Goal: Information Seeking & Learning: Learn about a topic

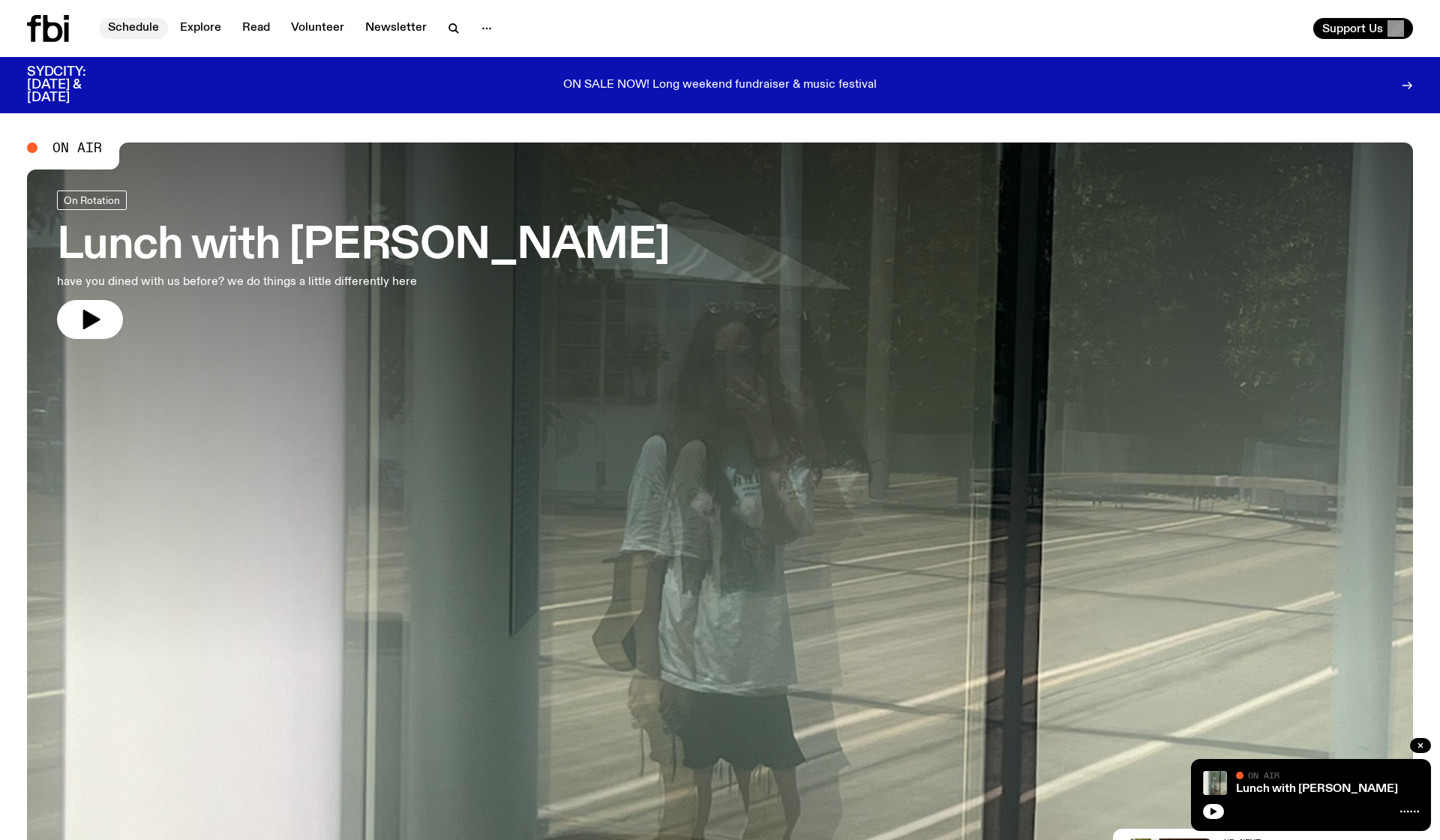
click at [136, 23] on link "Schedule" at bounding box center [133, 28] width 69 height 21
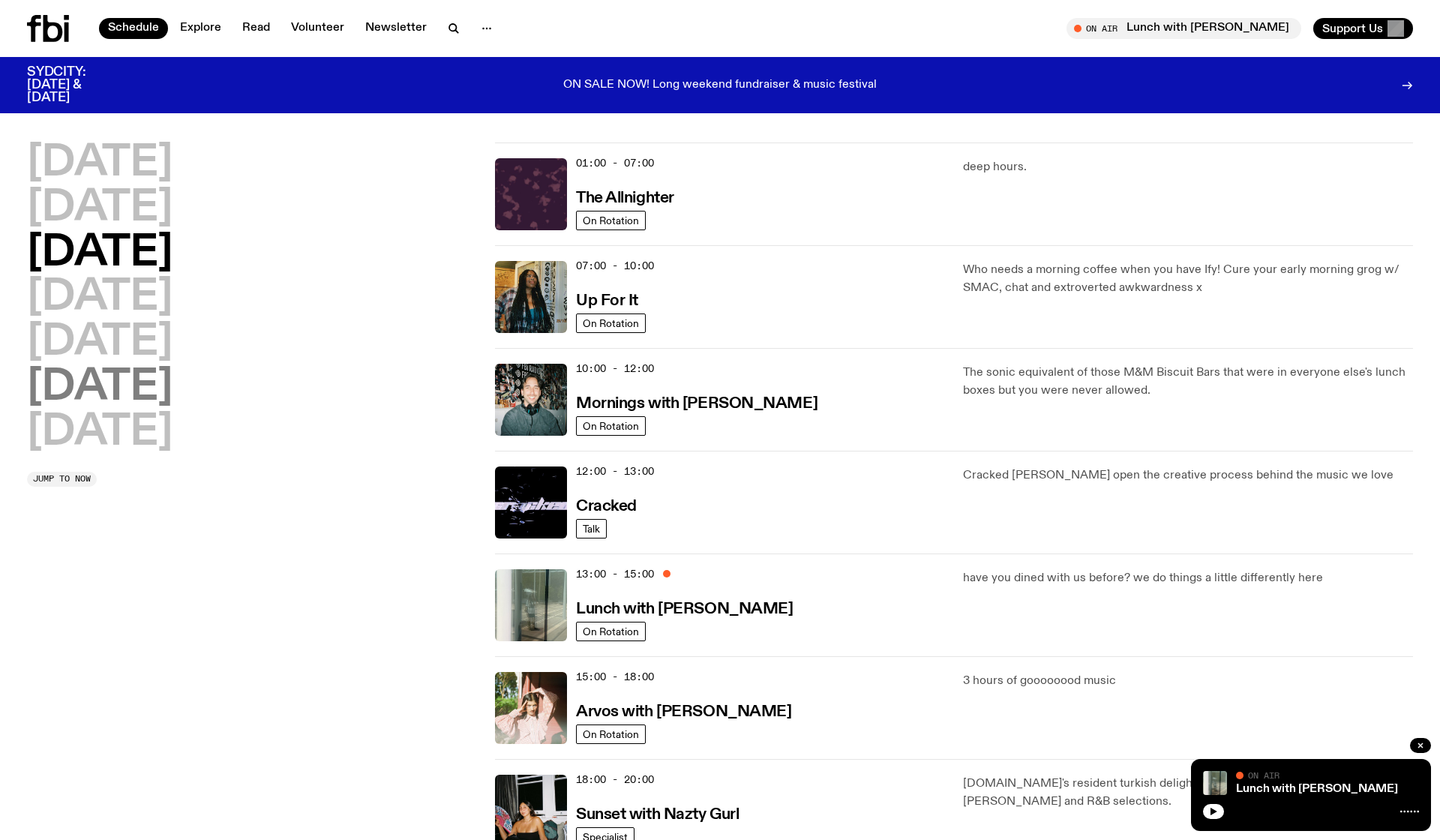
click at [81, 378] on h2 "[DATE]" at bounding box center [99, 387] width 146 height 42
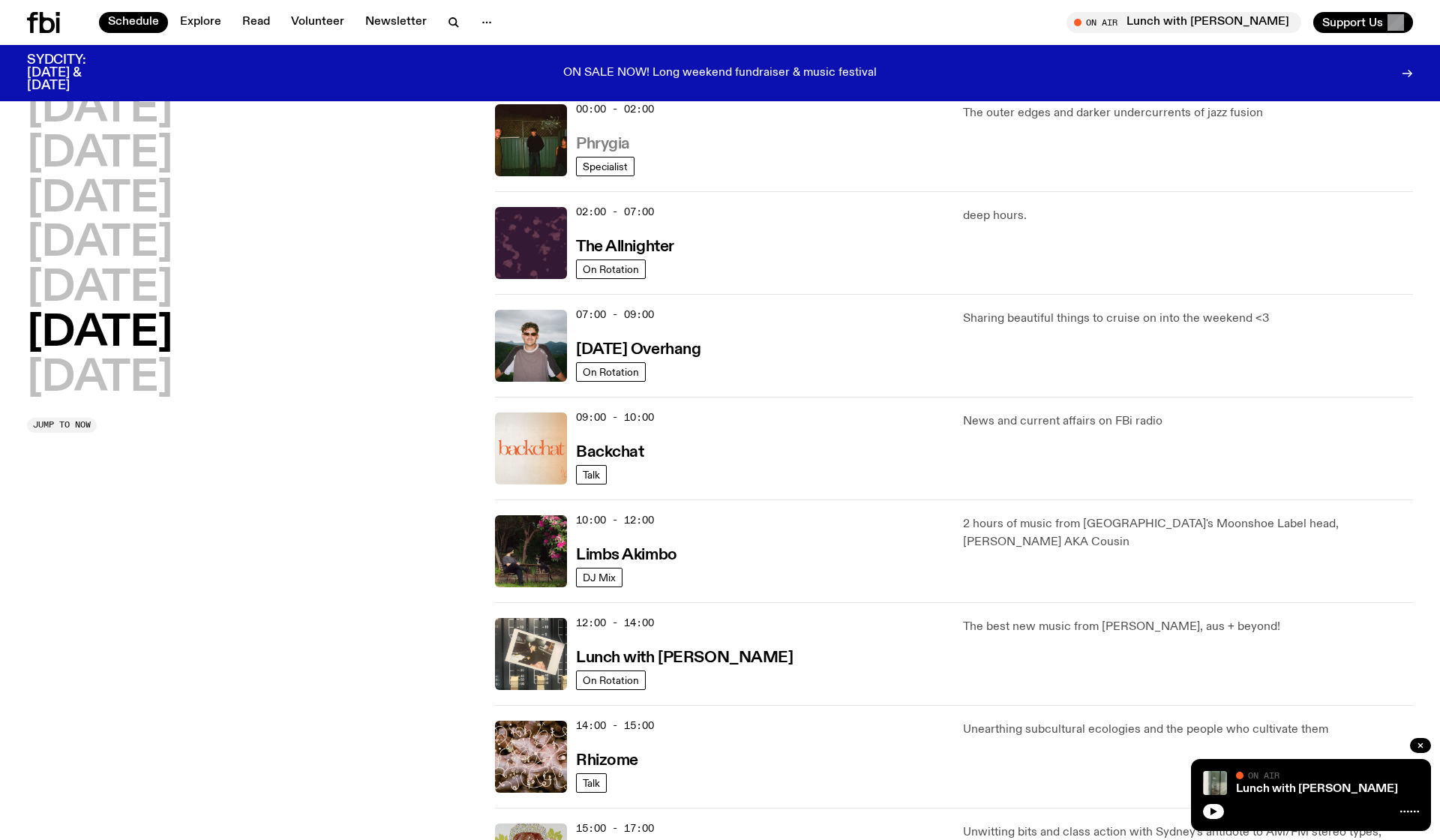
click at [602, 141] on h3 "Phrygia" at bounding box center [603, 144] width 54 height 16
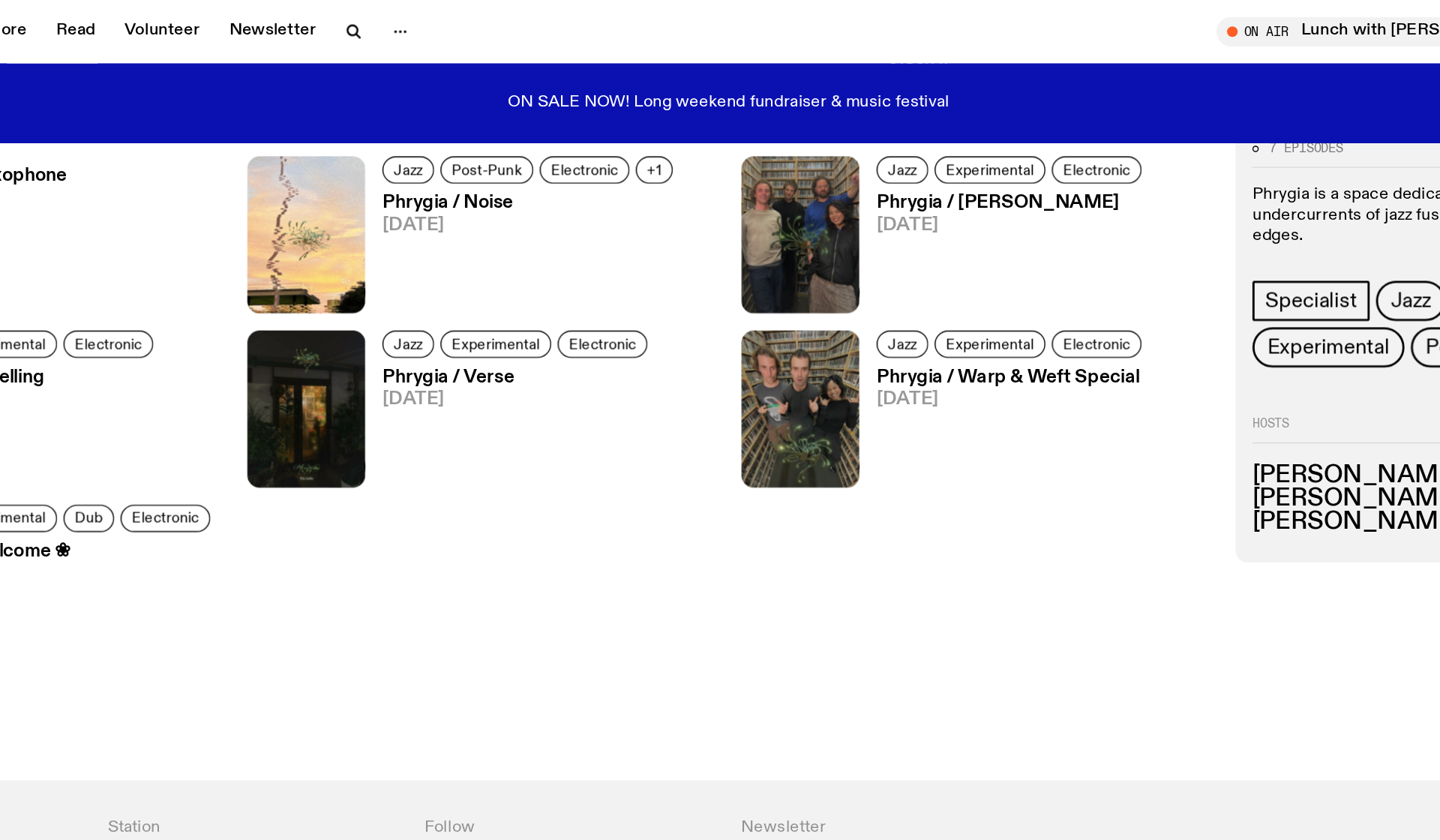
scroll to position [880, 0]
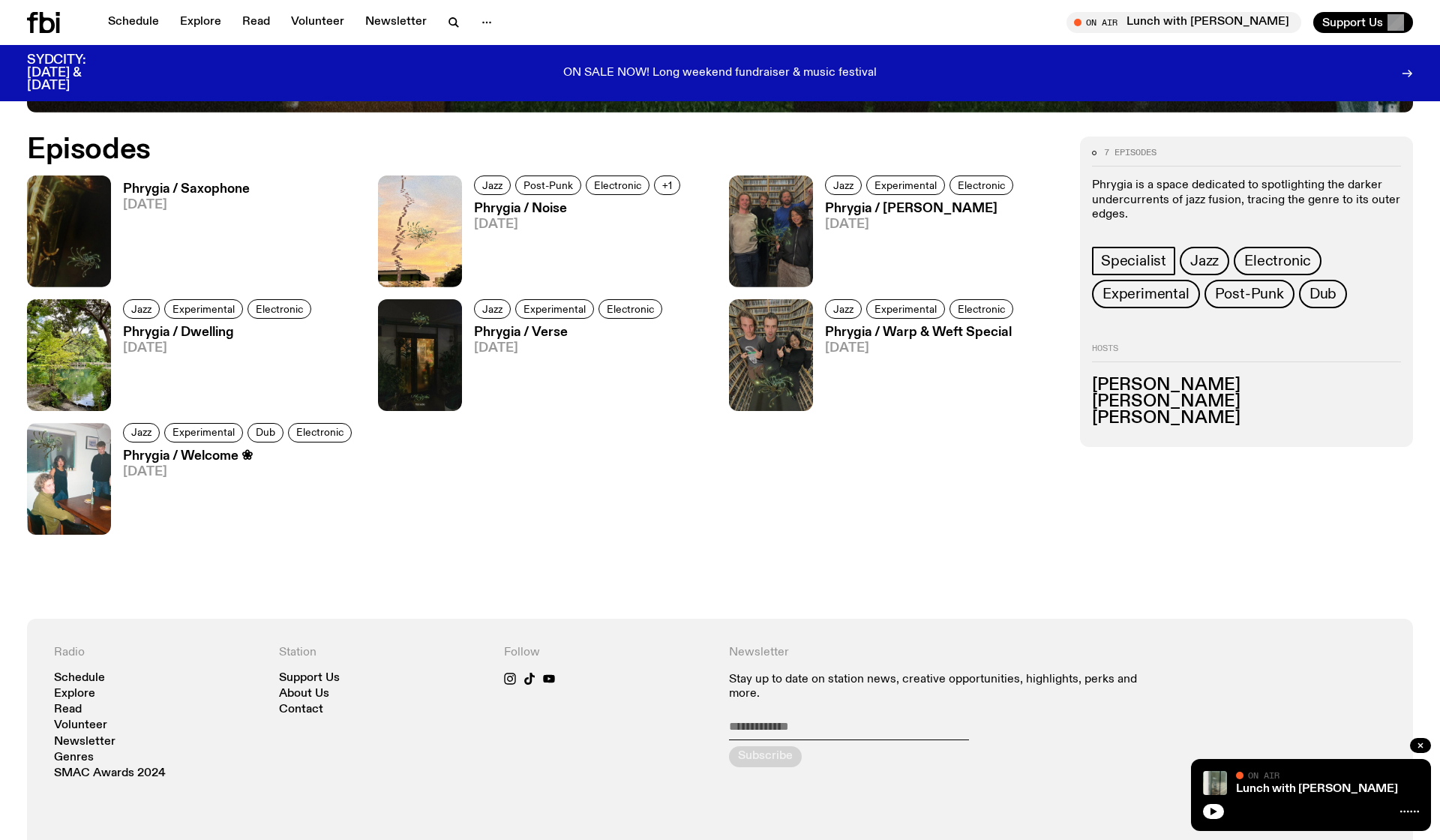
click at [180, 188] on h3 "Phrygia / Saxophone" at bounding box center [186, 190] width 126 height 13
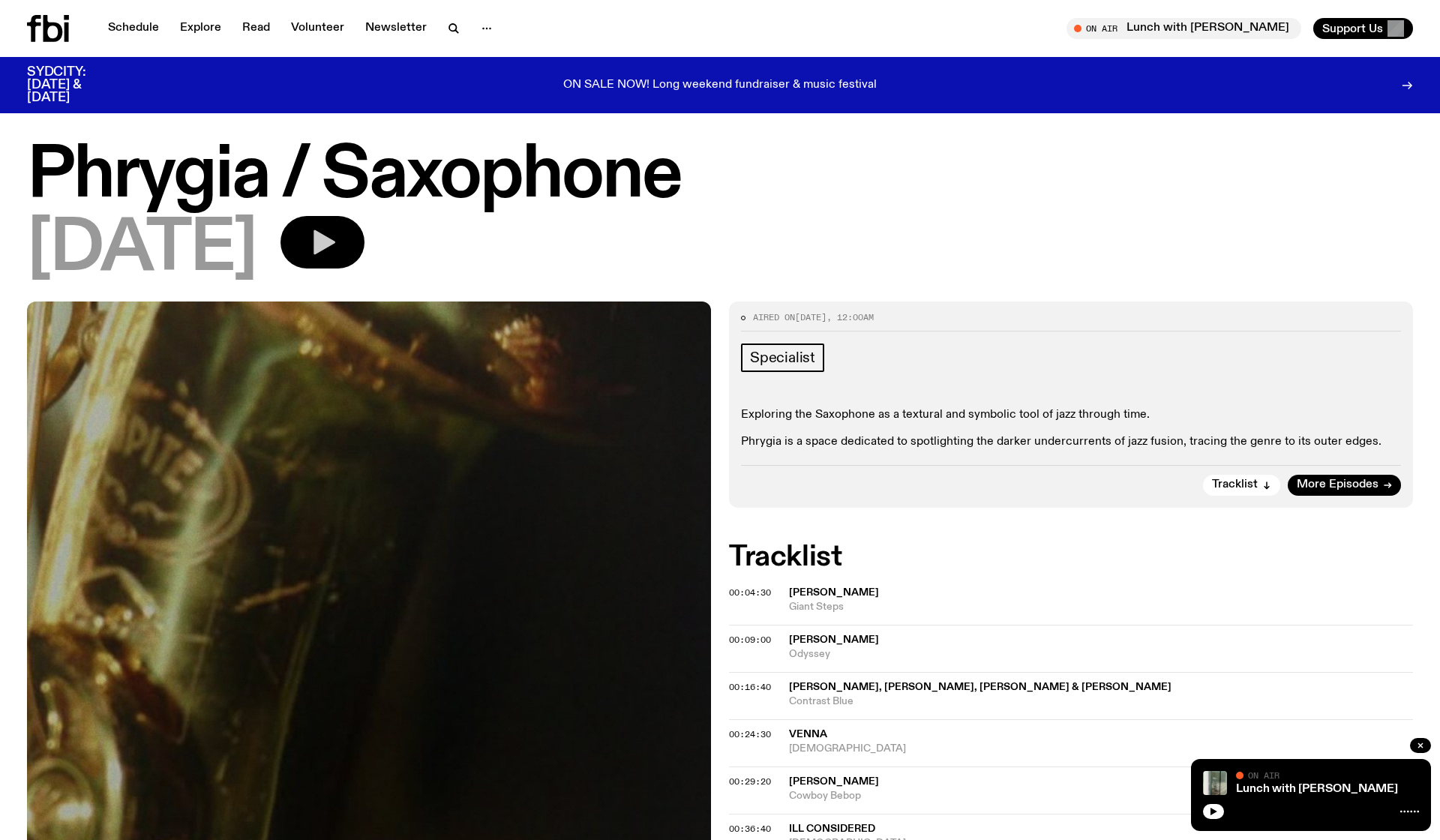
click at [335, 247] on icon "button" at bounding box center [324, 242] width 22 height 25
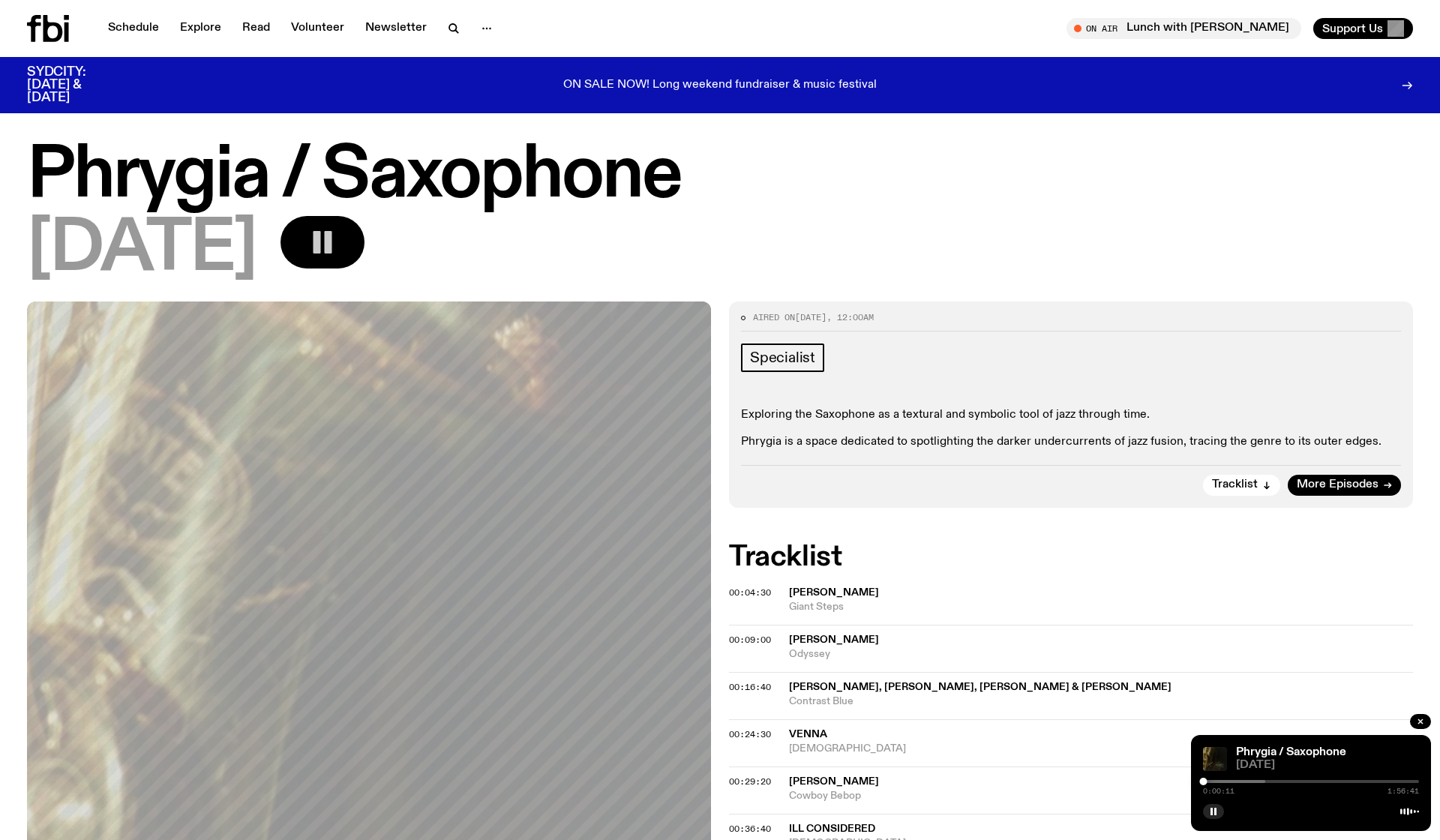
click at [757, 430] on div "Exploring the Saxophone as a textural and symbolic tool of jazz through time. P…" at bounding box center [1071, 428] width 660 height 40
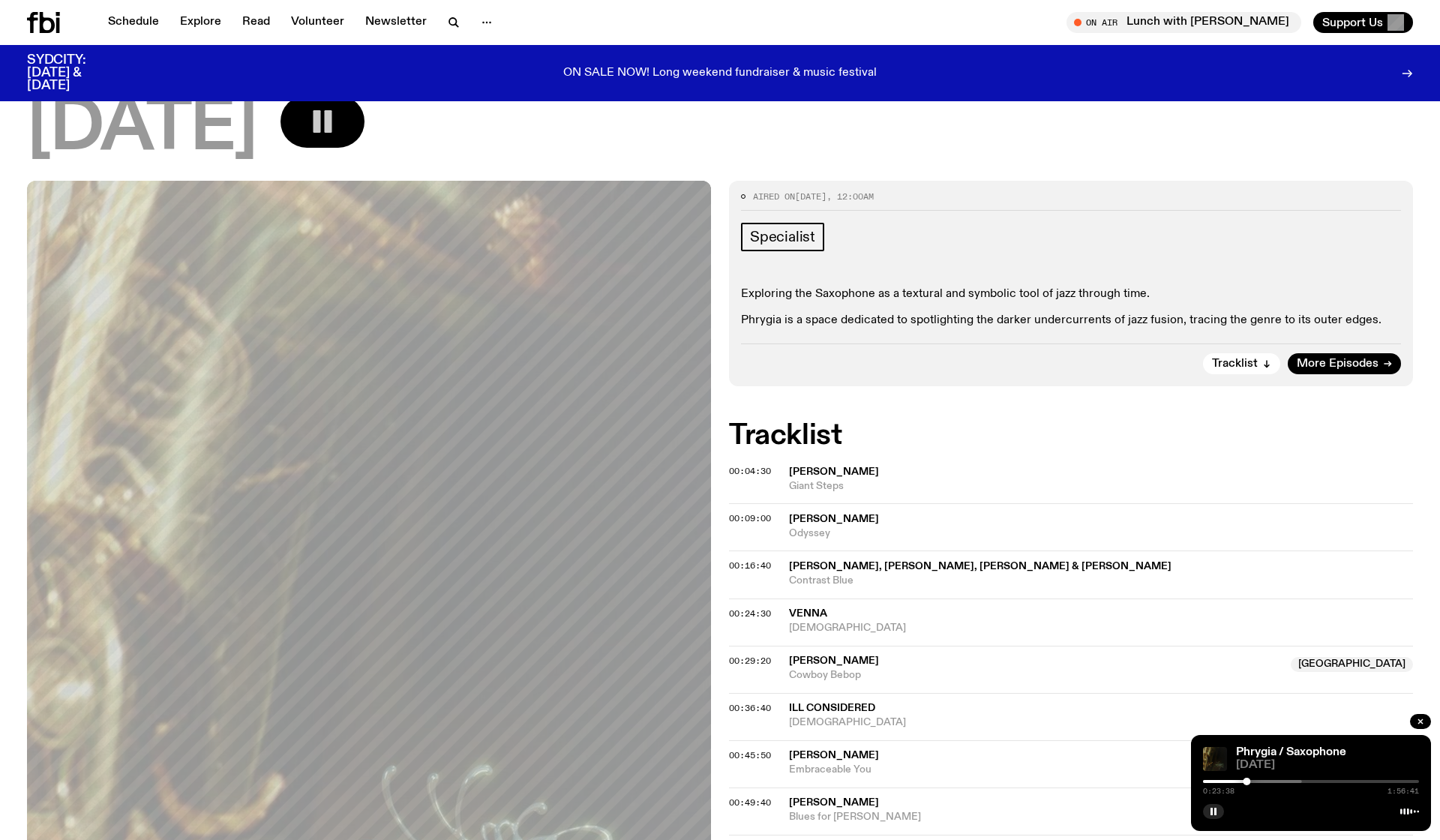
scroll to position [122, 0]
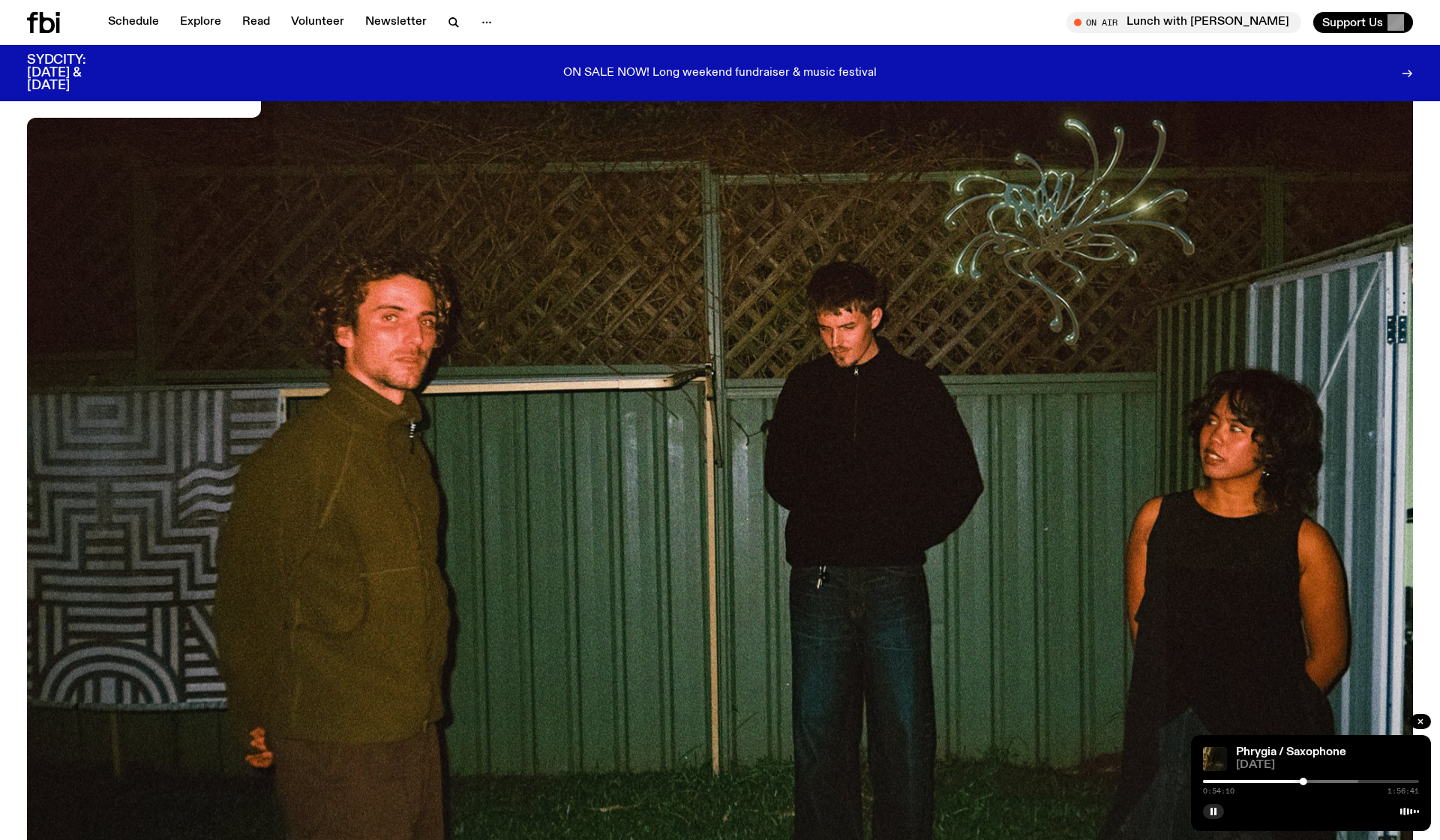
scroll to position [880, 0]
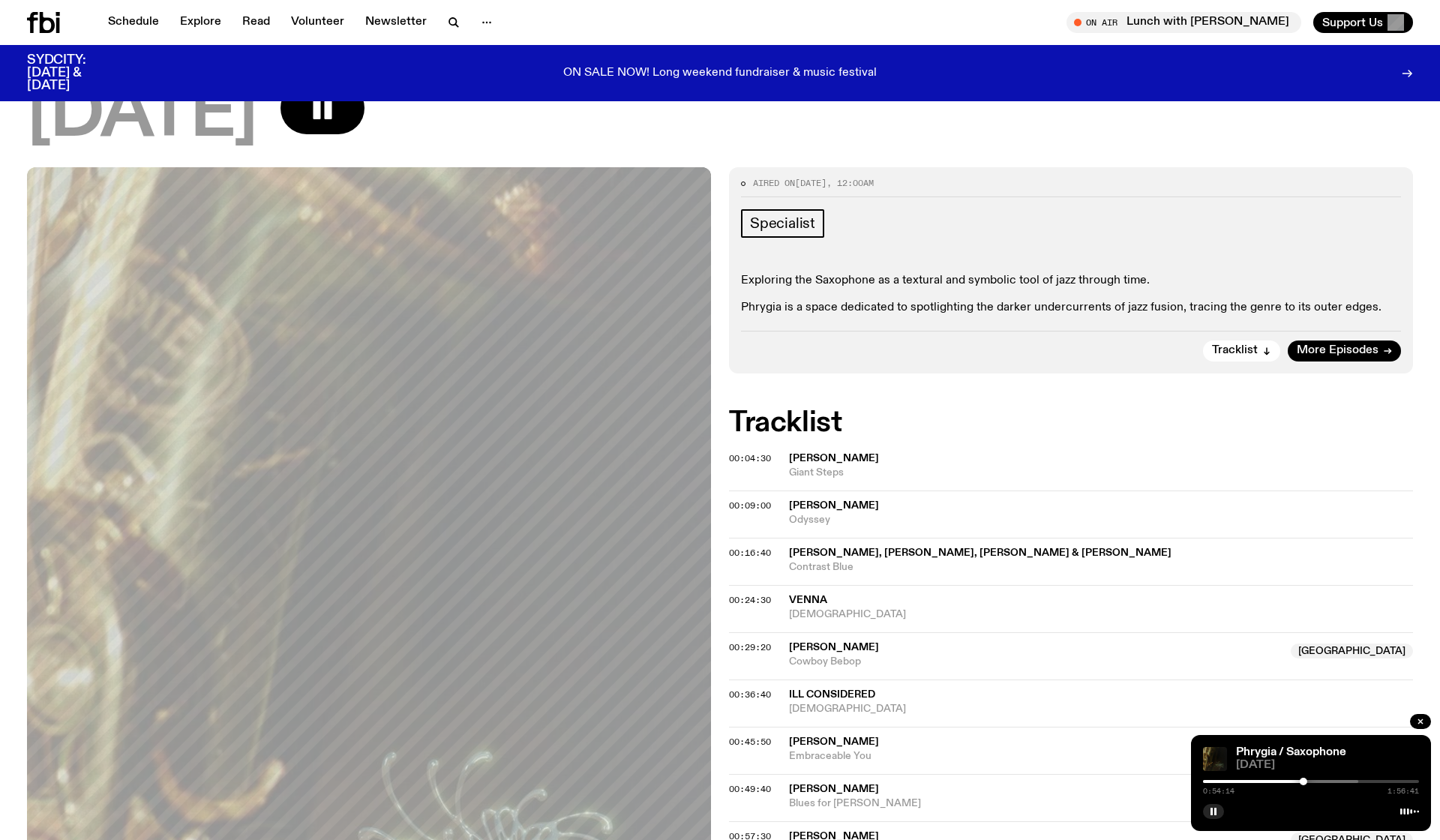
scroll to position [118, 0]
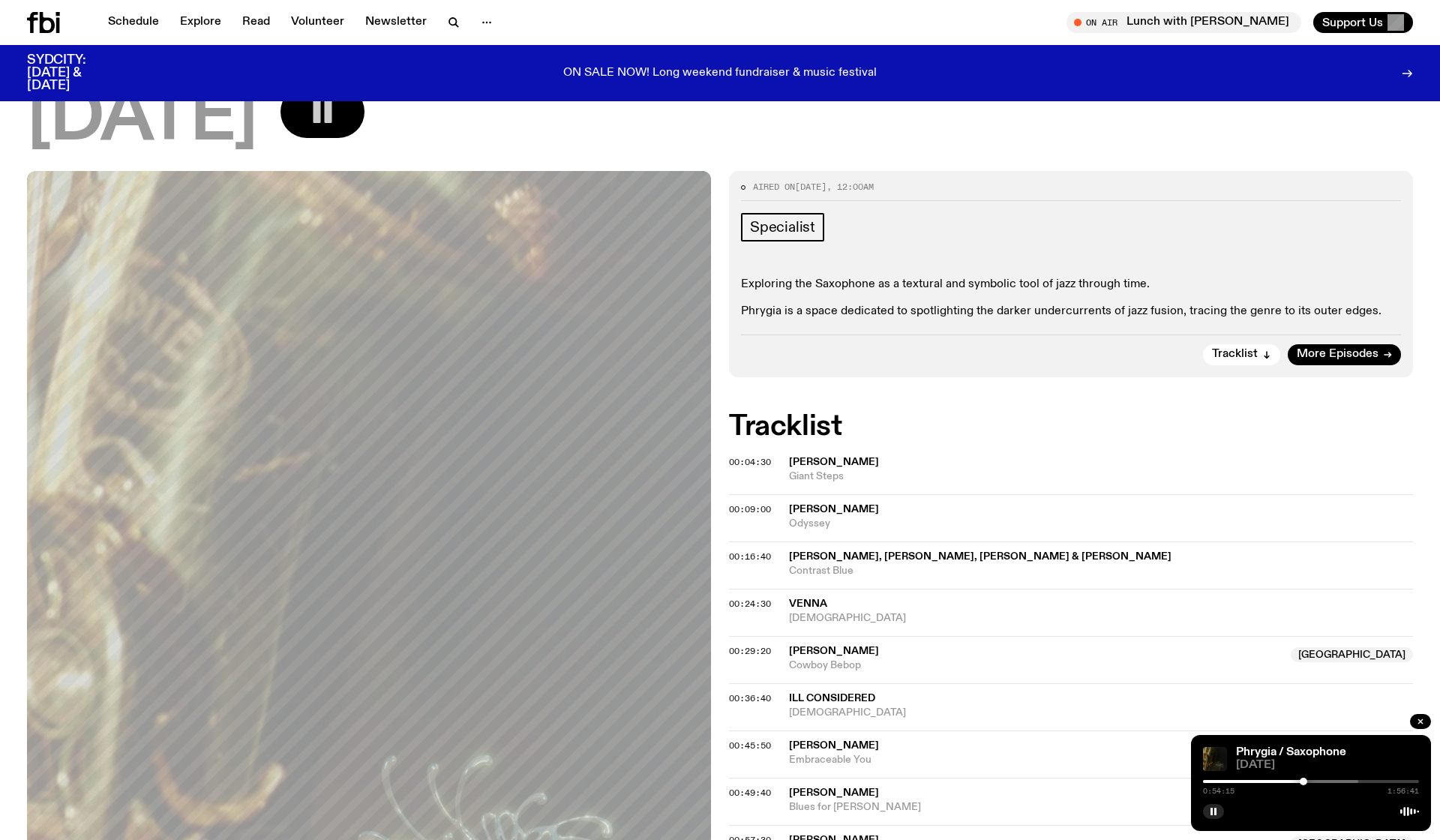
click at [337, 125] on icon "button" at bounding box center [322, 112] width 30 height 30
